Goal: Find specific page/section: Find specific page/section

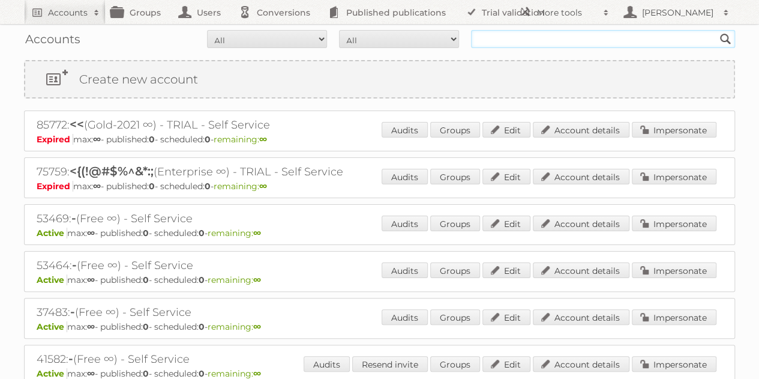
click at [568, 46] on input "text" at bounding box center [603, 39] width 264 height 18
type input "prenatal [GEOGRAPHIC_DATA]"
click at [716, 30] on input "Search" at bounding box center [725, 39] width 18 height 18
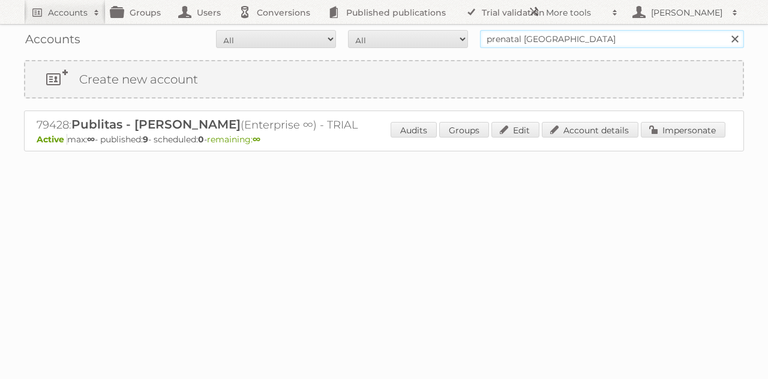
click at [533, 38] on input "prenatal [GEOGRAPHIC_DATA]" at bounding box center [612, 39] width 264 height 18
type input "prenatal"
click at [725, 30] on input "Search" at bounding box center [734, 39] width 18 height 18
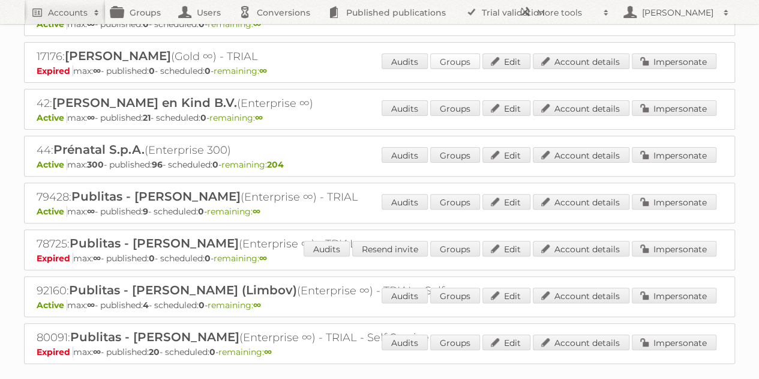
scroll to position [116, 0]
click at [660, 142] on div "44: Prénatal S.p.A. (Enterprise 300) Active max: 300 - published: 96 - schedule…" at bounding box center [379, 155] width 711 height 41
click at [658, 148] on link "Impersonate" at bounding box center [674, 154] width 85 height 16
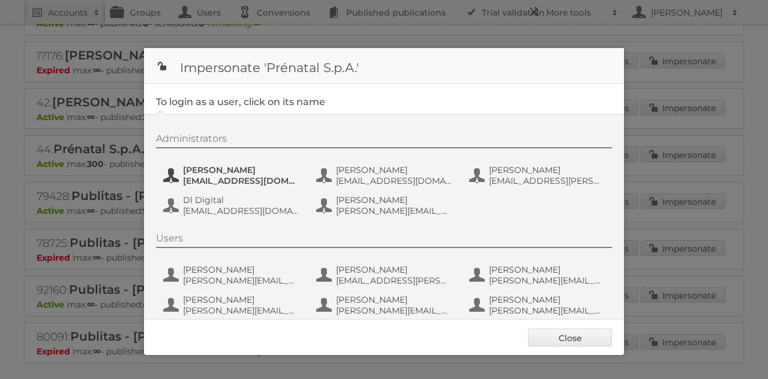
click at [211, 177] on span "alessia.bramati@prenatalretailgroup.com" at bounding box center [241, 180] width 116 height 11
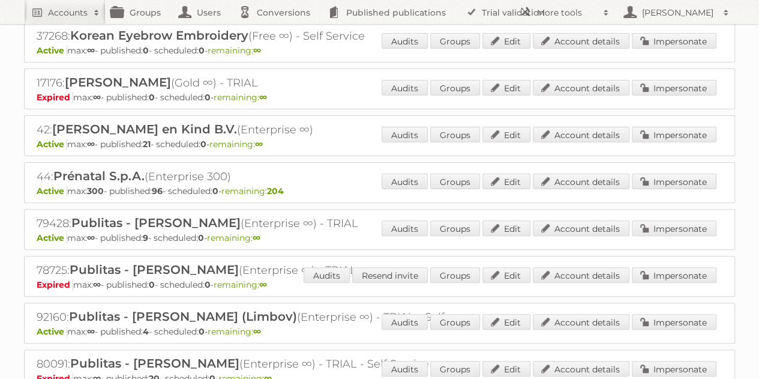
scroll to position [88, 0]
click at [581, 181] on link "Account details" at bounding box center [581, 182] width 97 height 16
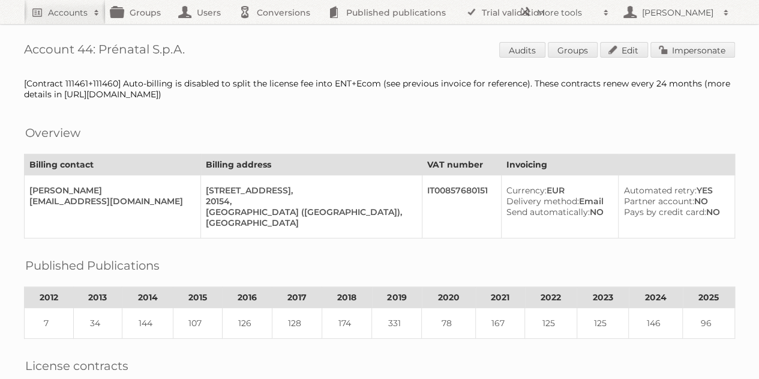
drag, startPoint x: 217, startPoint y: 52, endPoint x: 11, endPoint y: 47, distance: 205.8
copy h1 "Account 44: Prénatal S.p.A."
